Goal: Navigation & Orientation: Find specific page/section

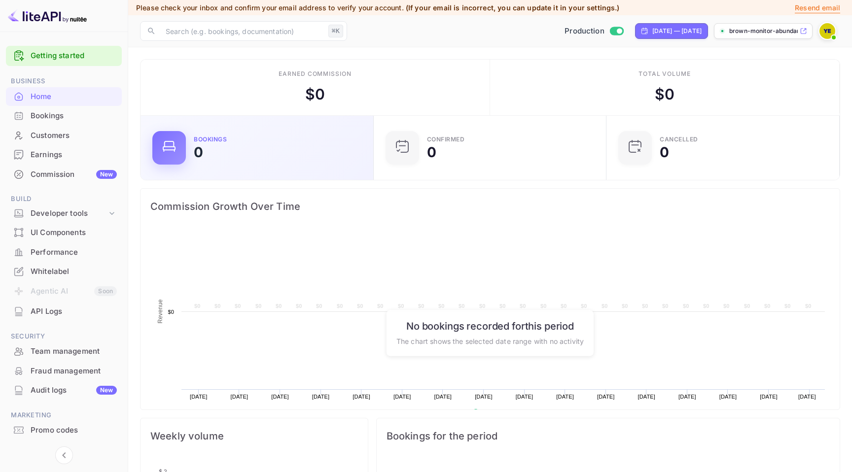
scroll to position [160, 227]
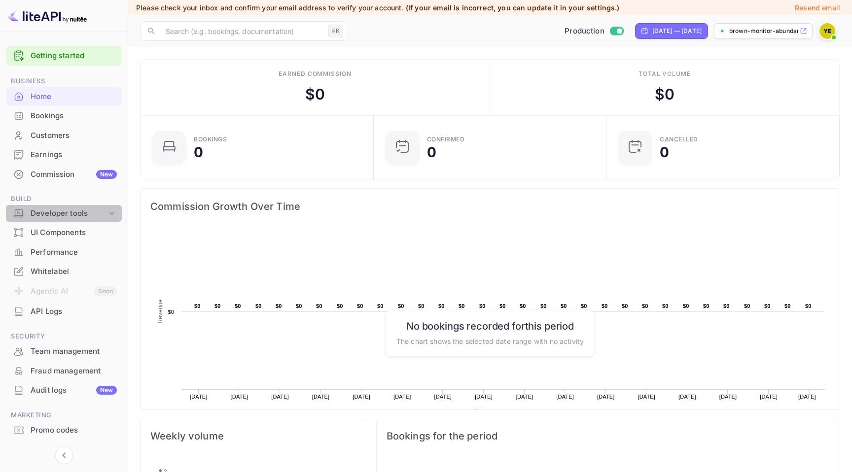
click at [109, 215] on icon at bounding box center [112, 214] width 10 height 10
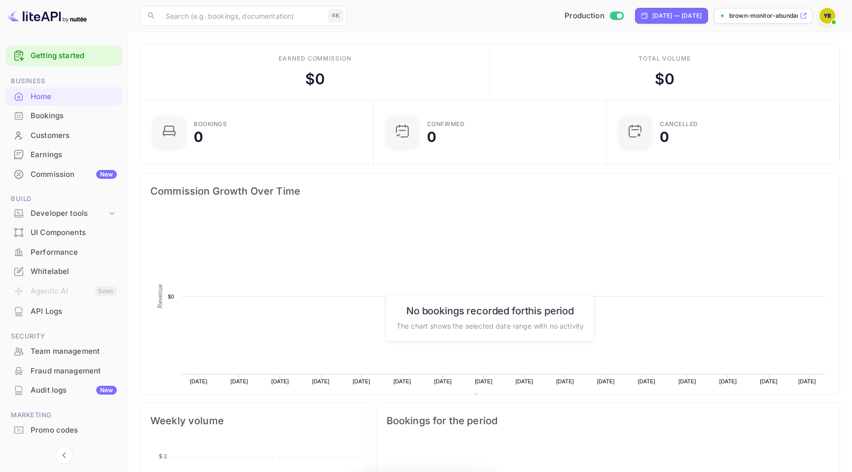
scroll to position [160, 227]
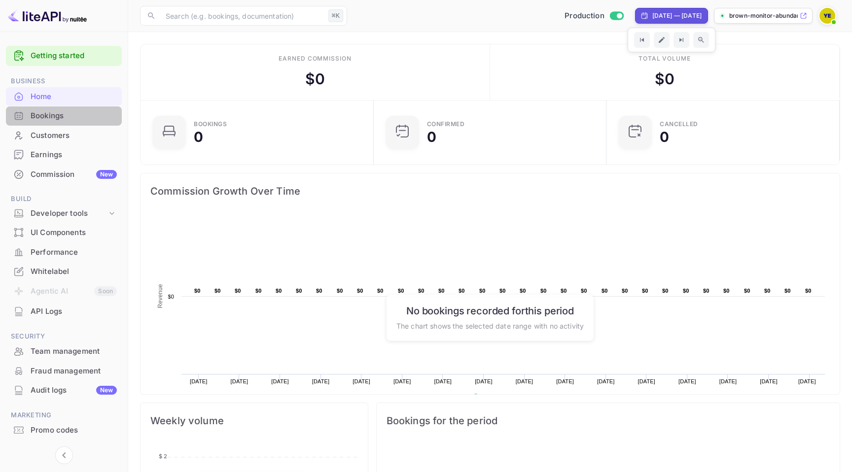
click at [66, 116] on div "Bookings" at bounding box center [74, 115] width 86 height 11
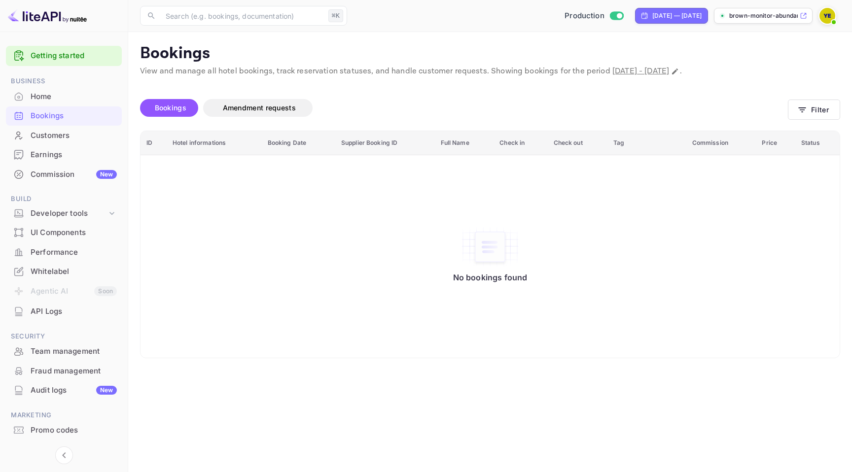
click at [65, 136] on div "Customers" at bounding box center [74, 135] width 86 height 11
